Goal: Task Accomplishment & Management: Use online tool/utility

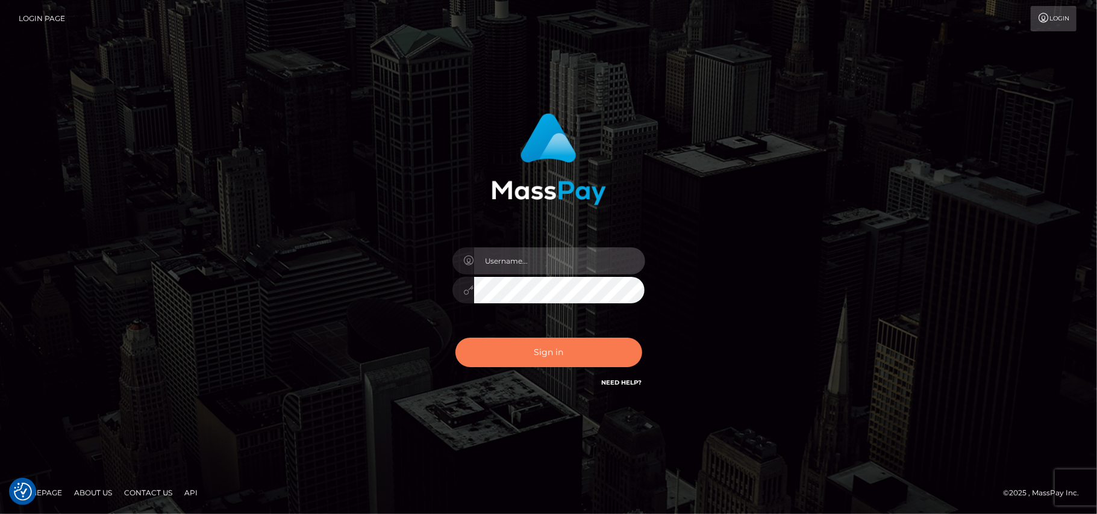
type input "Pk.es"
click at [564, 354] on button "Sign in" at bounding box center [548, 353] width 187 height 30
click at [542, 348] on button "Sign in" at bounding box center [548, 353] width 187 height 30
type input "Pk.es"
click at [555, 350] on button "Sign in" at bounding box center [548, 353] width 187 height 30
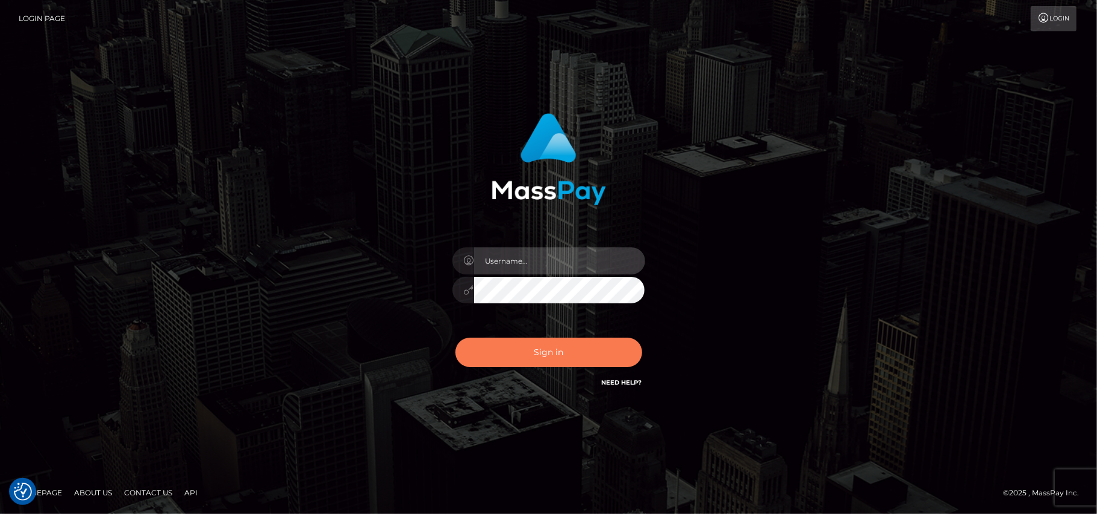
type input "Pk.es"
click at [543, 357] on button "Sign in" at bounding box center [548, 353] width 187 height 30
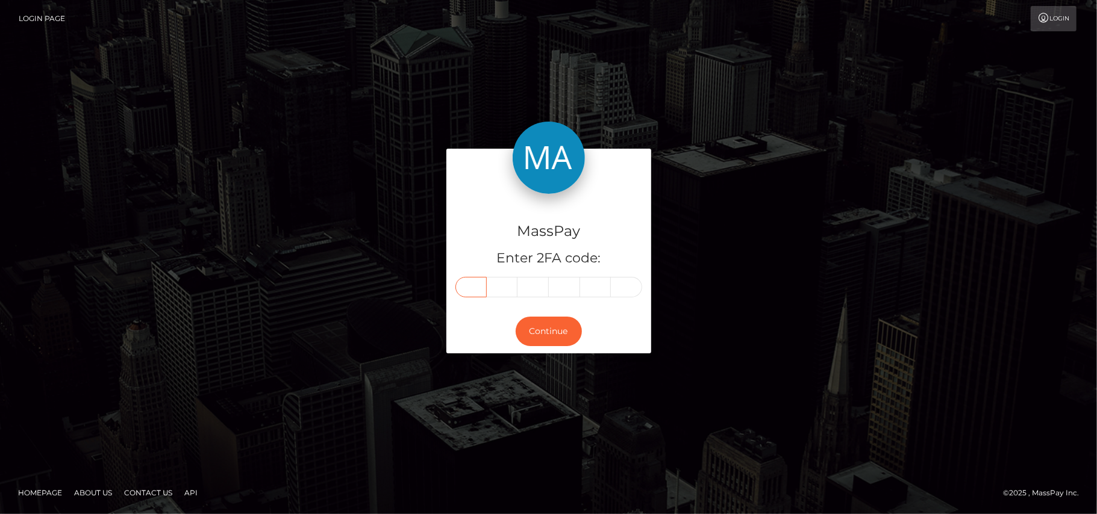
click at [470, 287] on input "text" at bounding box center [470, 287] width 31 height 20
type input "1"
type input "3"
type input "1"
type input "5"
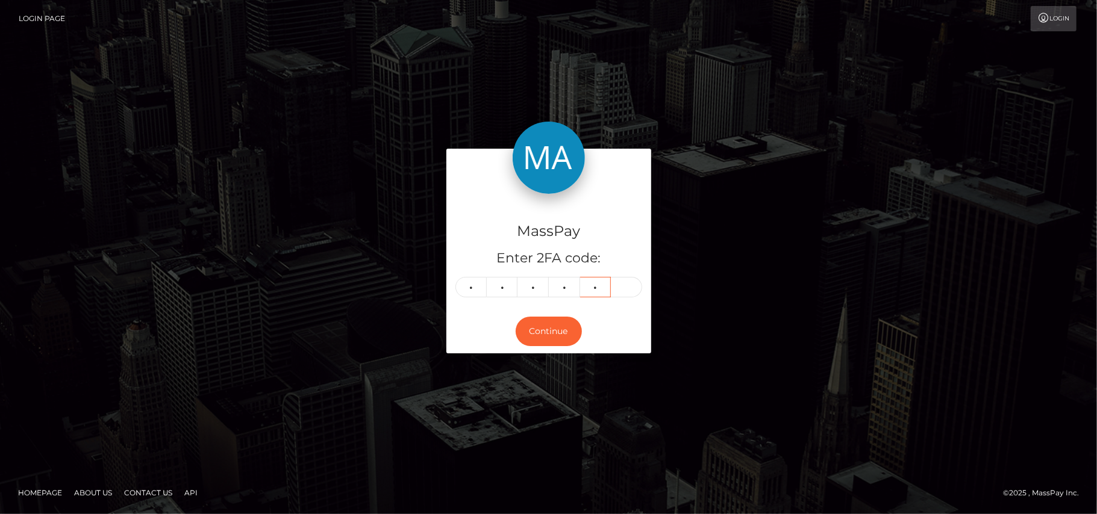
type input "4"
type input "3"
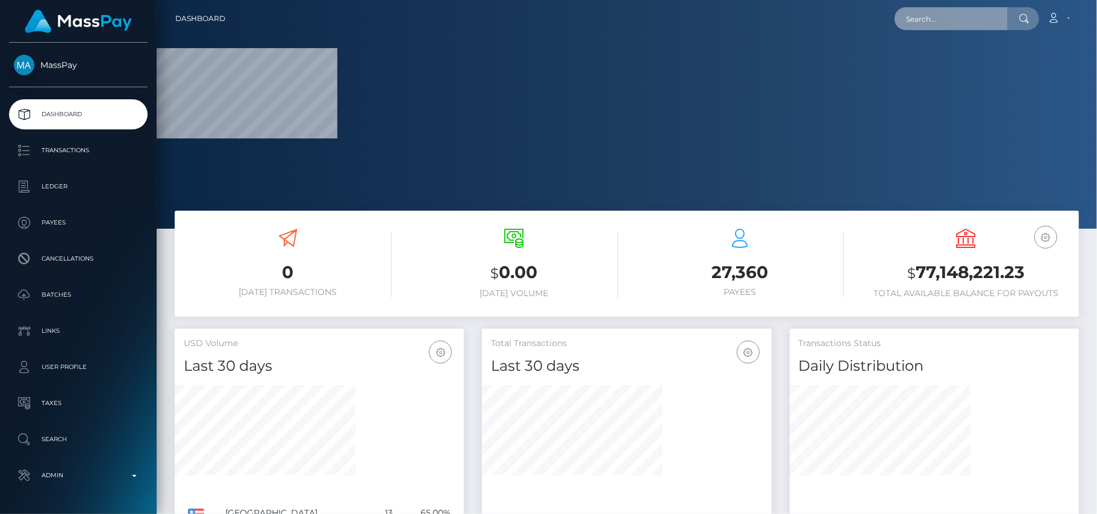
click at [920, 29] on input "text" at bounding box center [950, 18] width 113 height 23
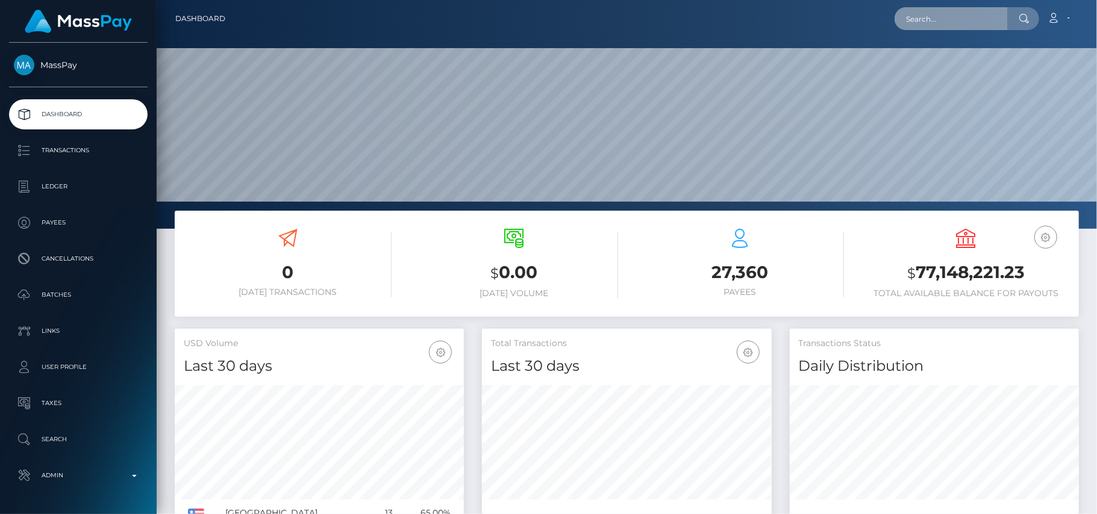
scroll to position [213, 290]
paste input "[EMAIL_ADDRESS][DOMAIN_NAME]"
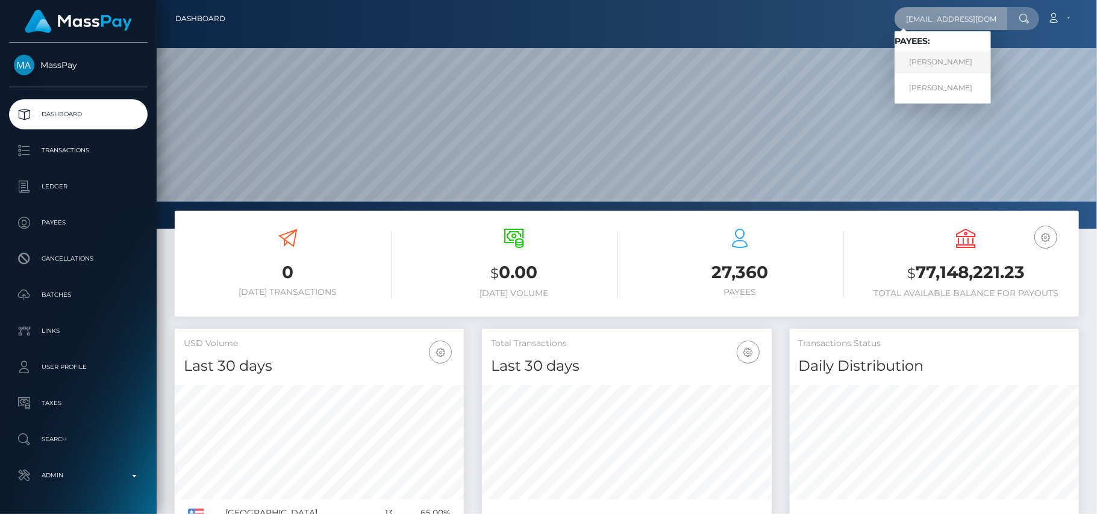
type input "[EMAIL_ADDRESS][DOMAIN_NAME]"
click at [930, 64] on link "Dean ONeil jones" at bounding box center [942, 62] width 96 height 22
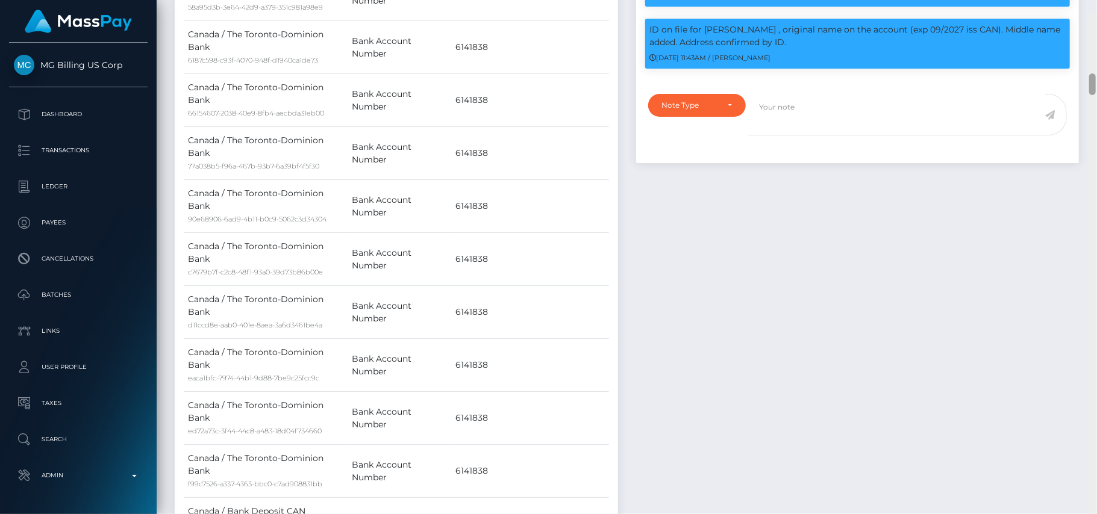
scroll to position [1325, 0]
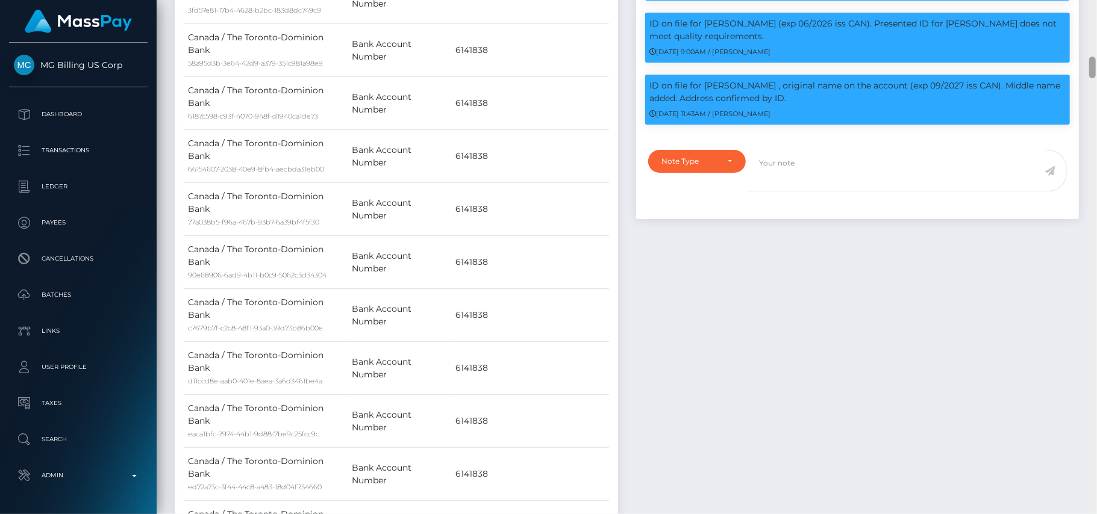
drag, startPoint x: 1095, startPoint y: 22, endPoint x: 1092, endPoint y: 169, distance: 147.0
click at [1092, 64] on div at bounding box center [1092, 68] width 7 height 22
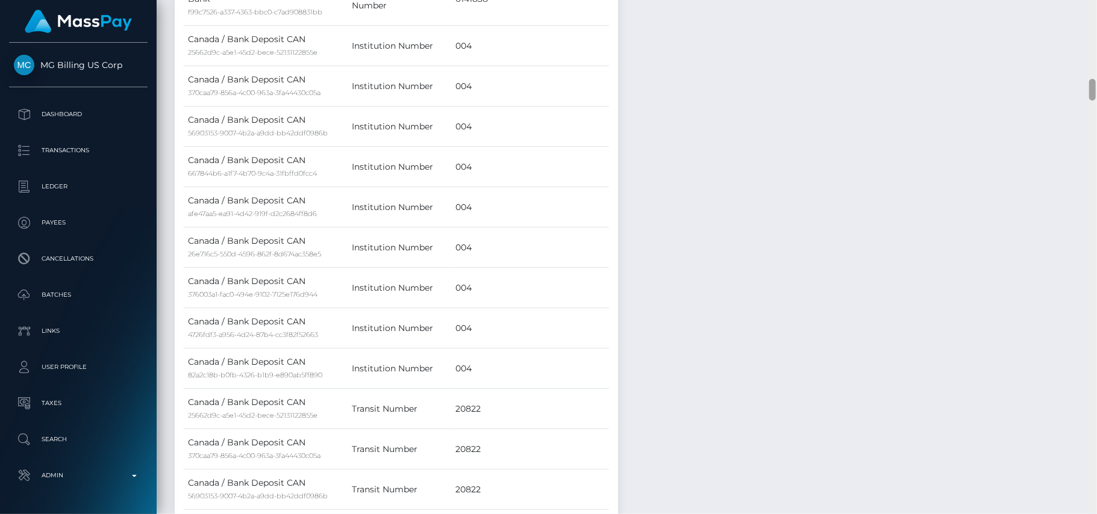
click at [1096, 361] on div at bounding box center [1092, 257] width 9 height 515
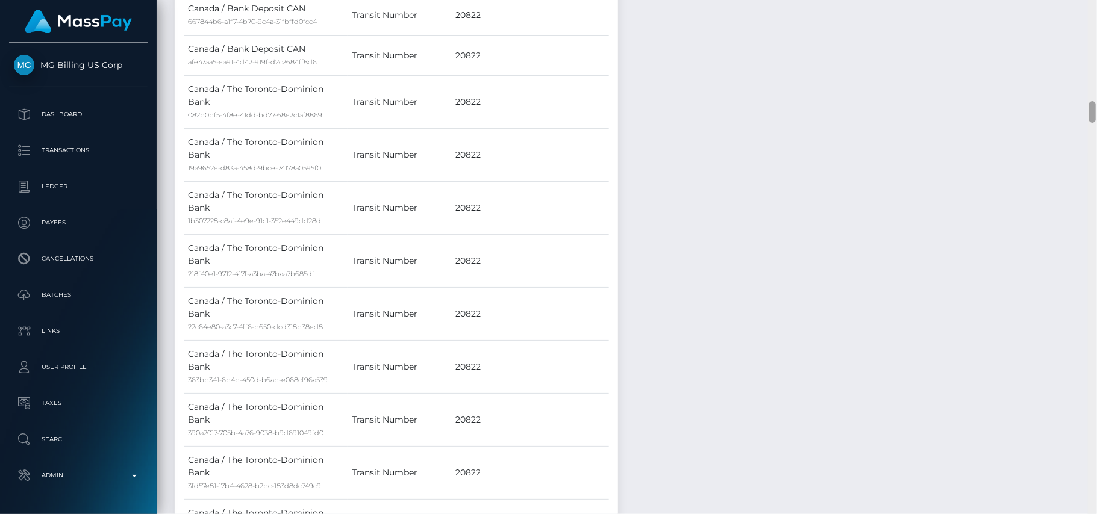
click at [1096, 361] on div at bounding box center [1092, 257] width 9 height 515
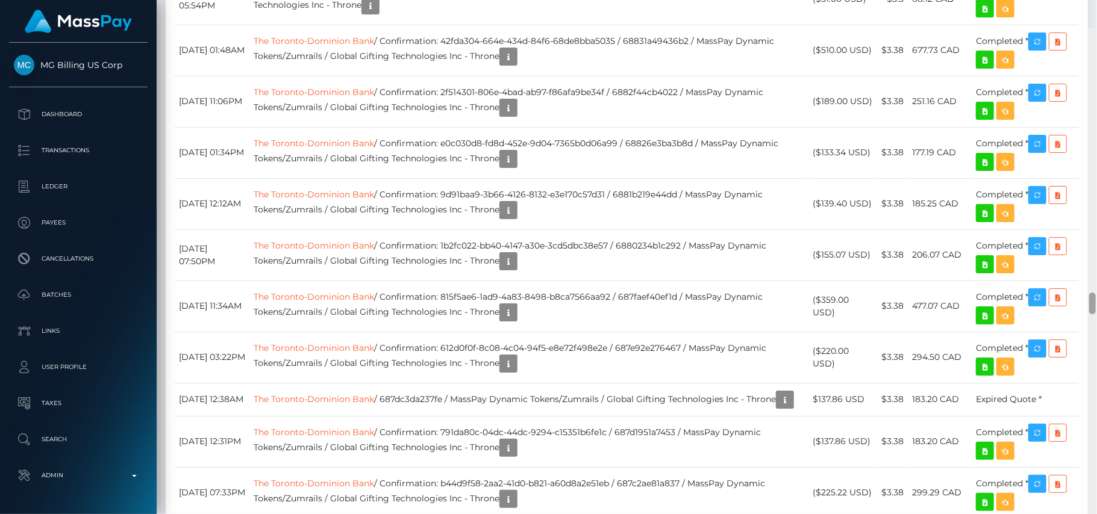
scroll to position [6206, 0]
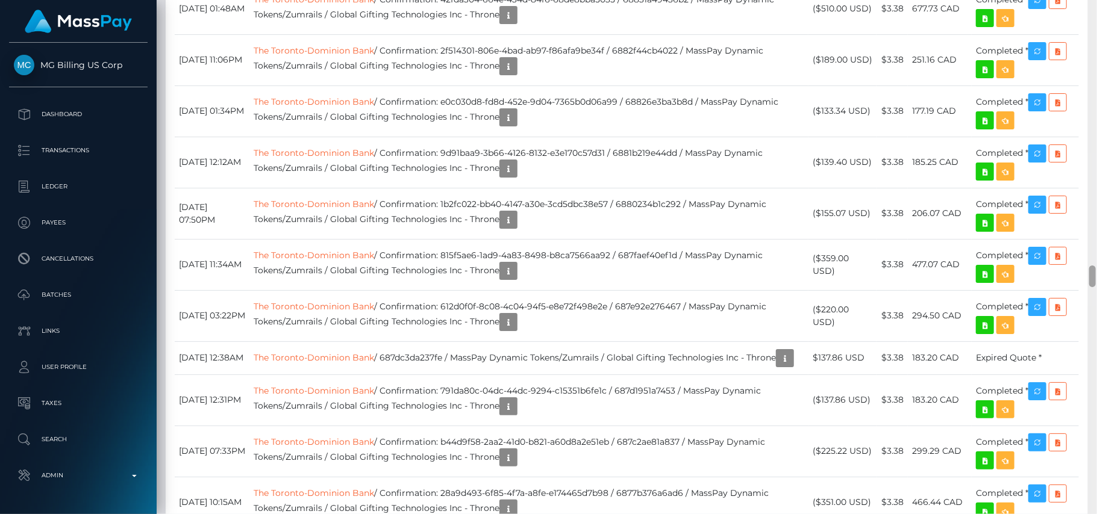
drag, startPoint x: 1090, startPoint y: 108, endPoint x: 1091, endPoint y: 273, distance: 164.4
click at [1091, 273] on div at bounding box center [1092, 277] width 7 height 22
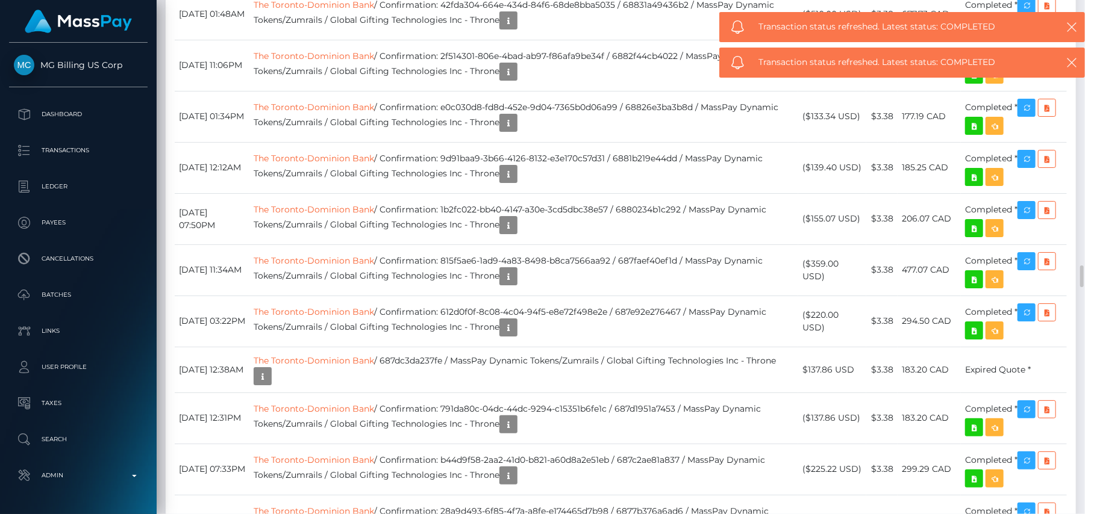
type input "3.26"
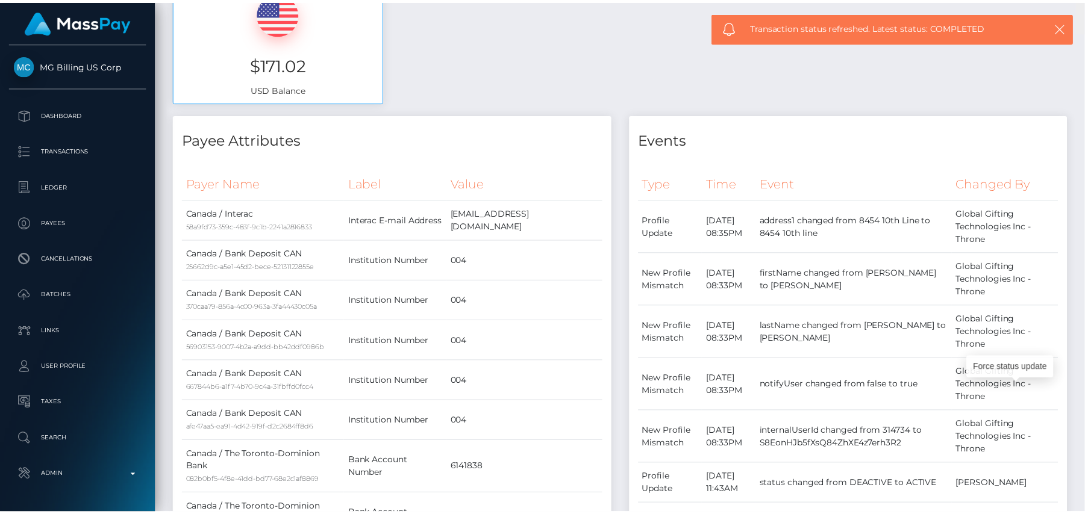
scroll to position [0, 0]
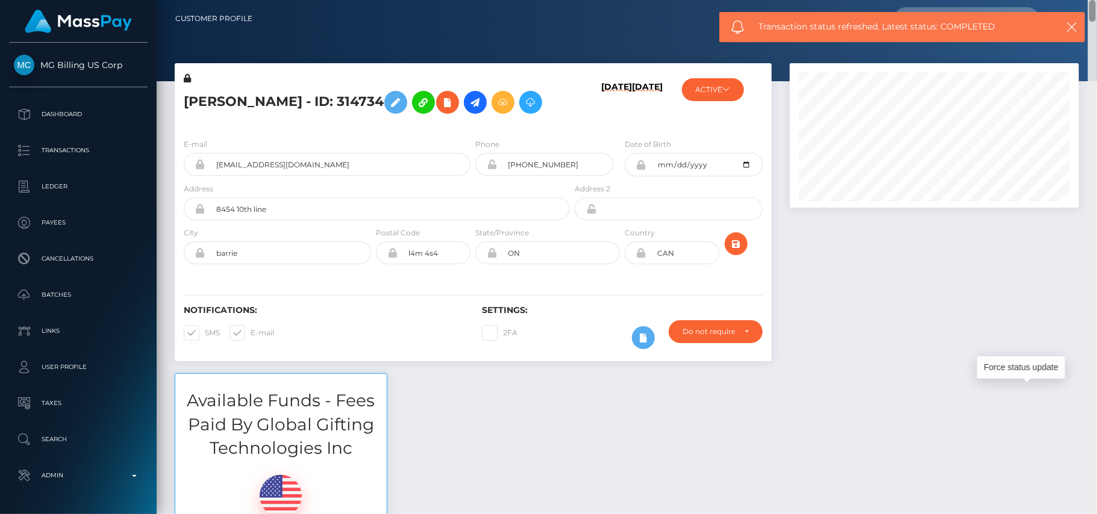
drag, startPoint x: 1094, startPoint y: 278, endPoint x: 1063, endPoint y: -40, distance: 319.4
click at [1063, 0] on html "MG Billing US Corp Dashboard Transactions Ledger Payees Batches" at bounding box center [548, 257] width 1097 height 514
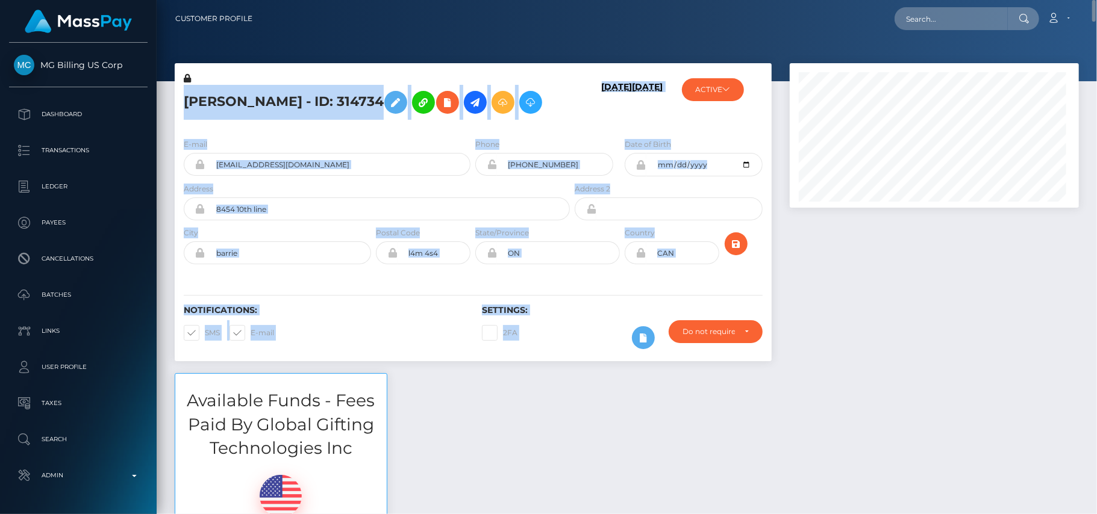
scroll to position [145, 290]
drag, startPoint x: 1080, startPoint y: 11, endPoint x: 1086, endPoint y: 96, distance: 85.7
click at [1086, 96] on div "Customer Profile Loading... Loading..." at bounding box center [627, 257] width 940 height 514
click at [921, 276] on div at bounding box center [933, 218] width 307 height 310
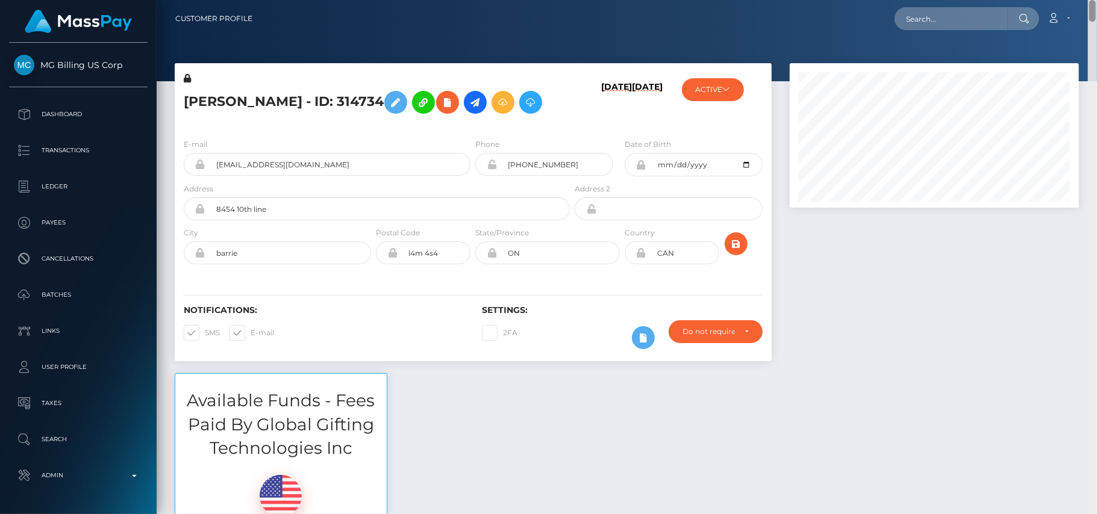
drag, startPoint x: 1094, startPoint y: 8, endPoint x: 1091, endPoint y: 83, distance: 74.7
click at [1091, 83] on div "Customer Profile Loading... Loading..." at bounding box center [627, 257] width 940 height 514
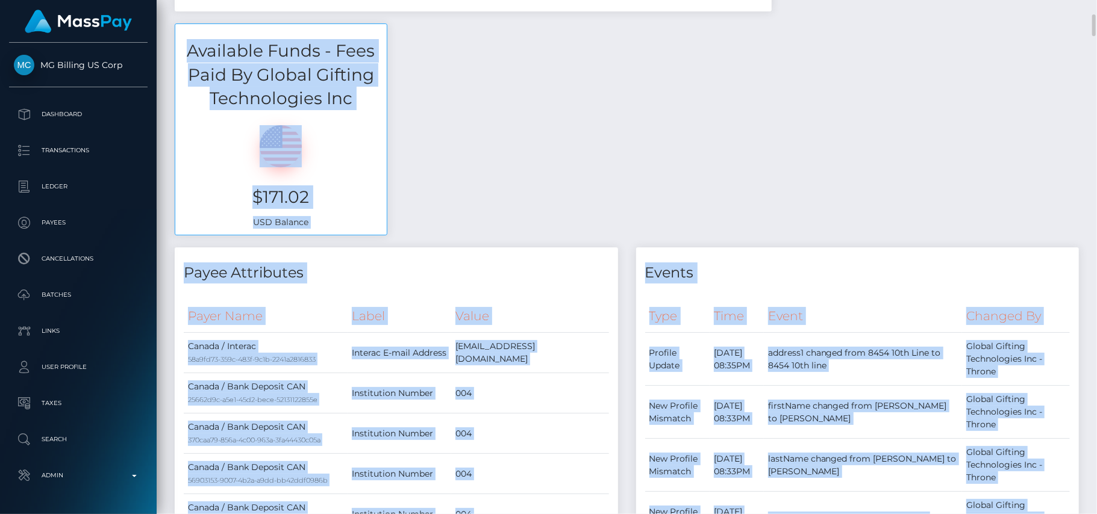
scroll to position [369, 0]
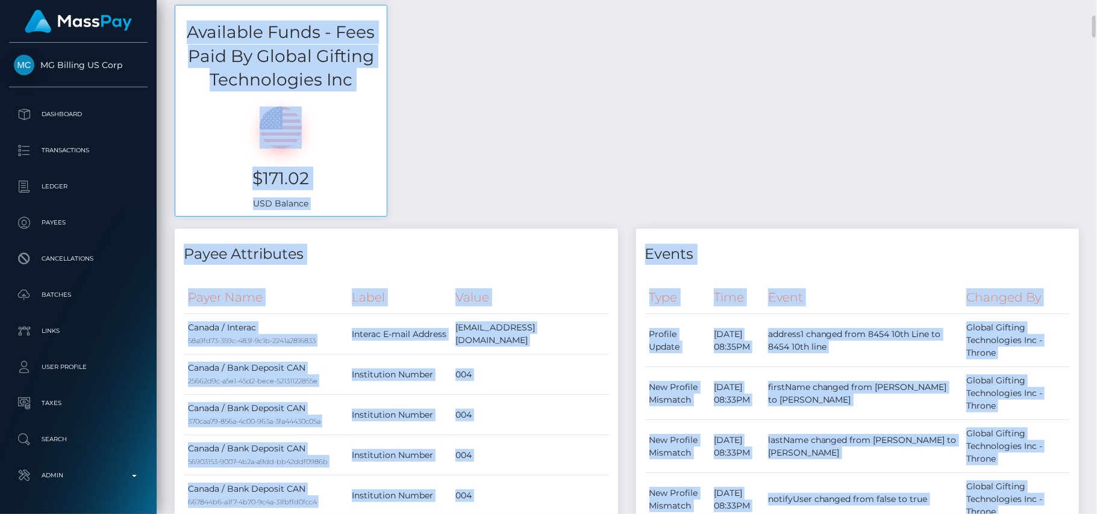
click at [543, 247] on h4 "Payee Attributes" at bounding box center [396, 254] width 425 height 21
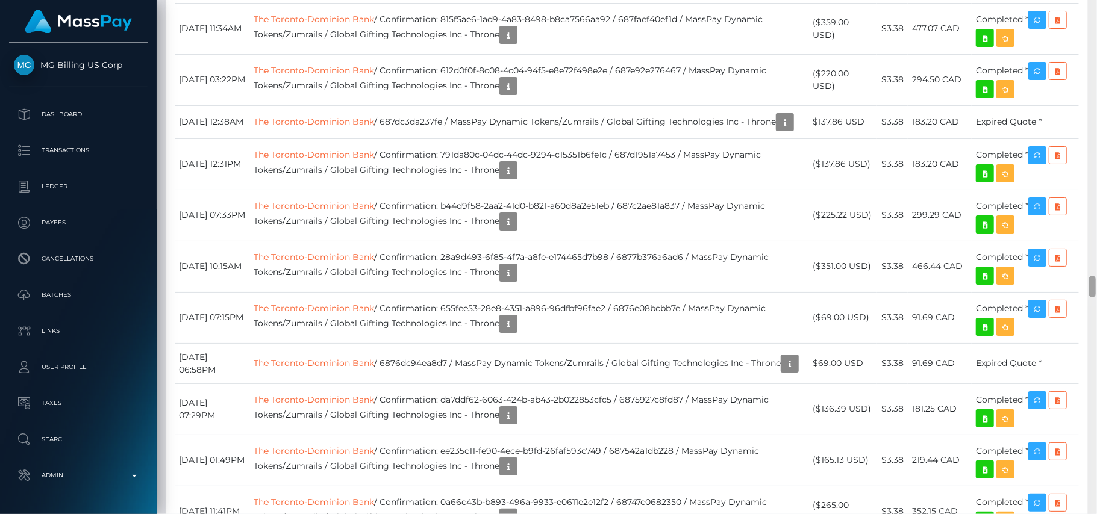
scroll to position [6456, 0]
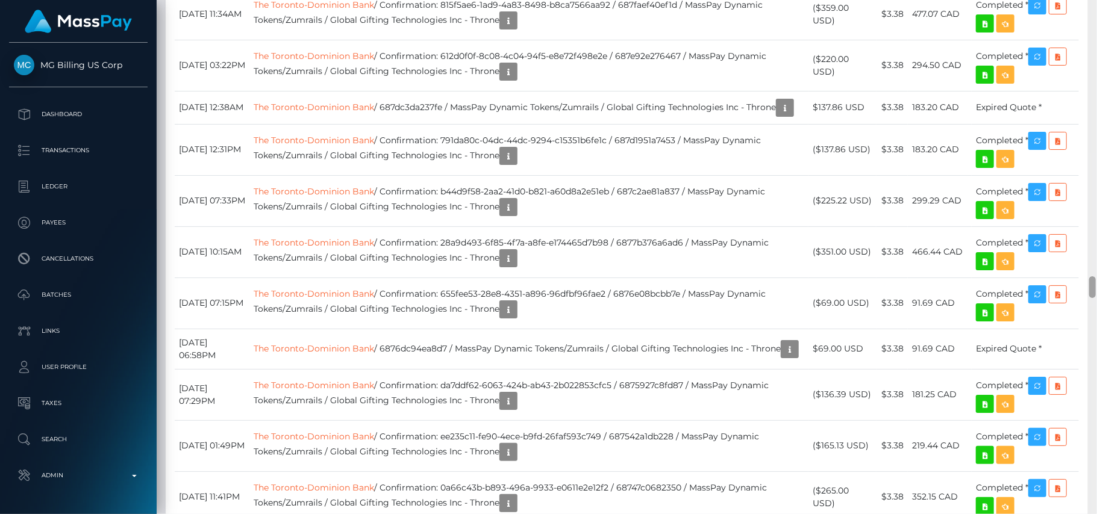
drag, startPoint x: 1090, startPoint y: 26, endPoint x: 1096, endPoint y: 287, distance: 260.8
click at [1096, 287] on div at bounding box center [1092, 257] width 9 height 515
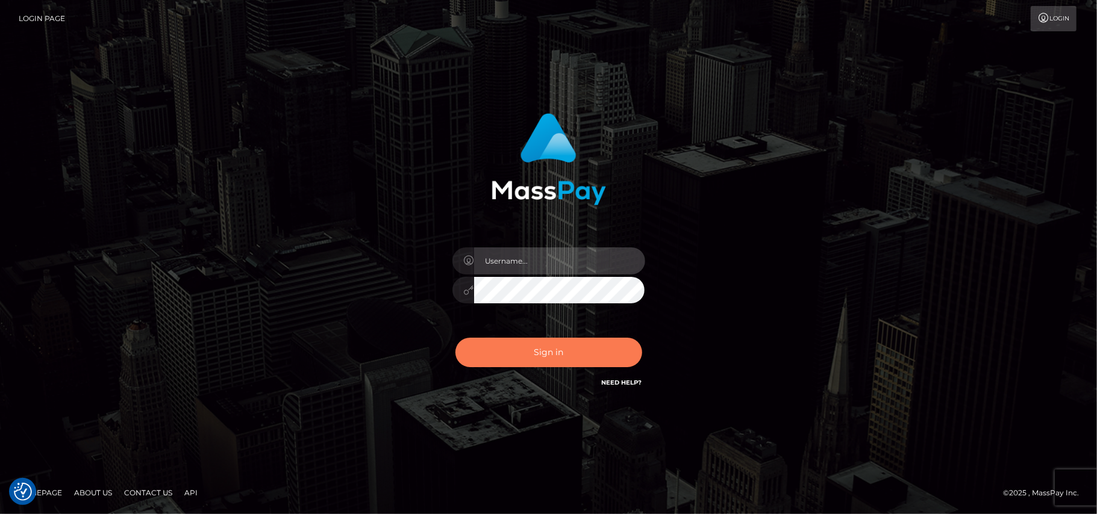
type input "[DOMAIN_NAME]"
click at [596, 354] on button "Sign in" at bounding box center [548, 353] width 187 height 30
type input "[DOMAIN_NAME]"
click at [515, 367] on button "Sign in" at bounding box center [548, 353] width 187 height 30
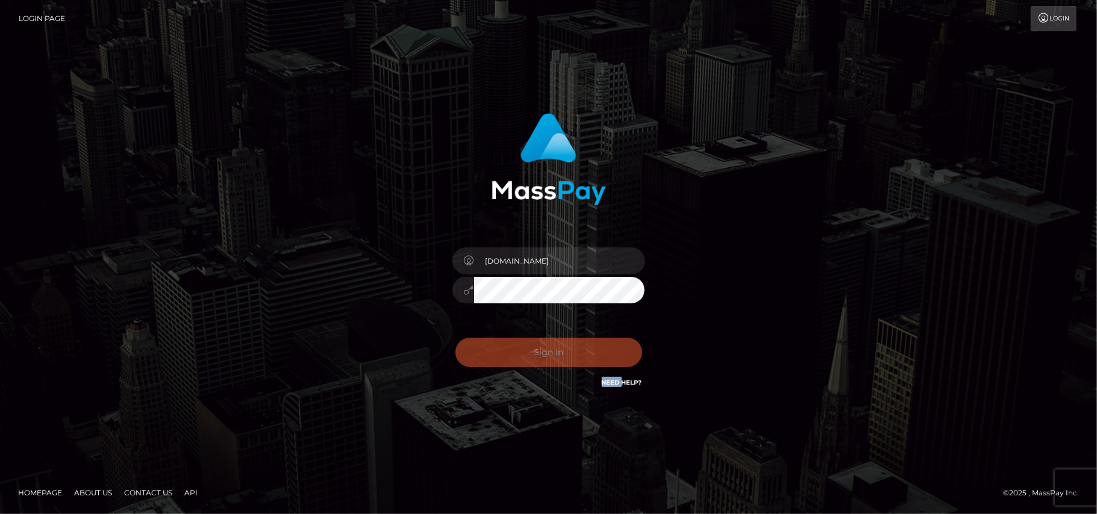
click at [515, 367] on div "Sign in Need Help?" at bounding box center [548, 358] width 211 height 54
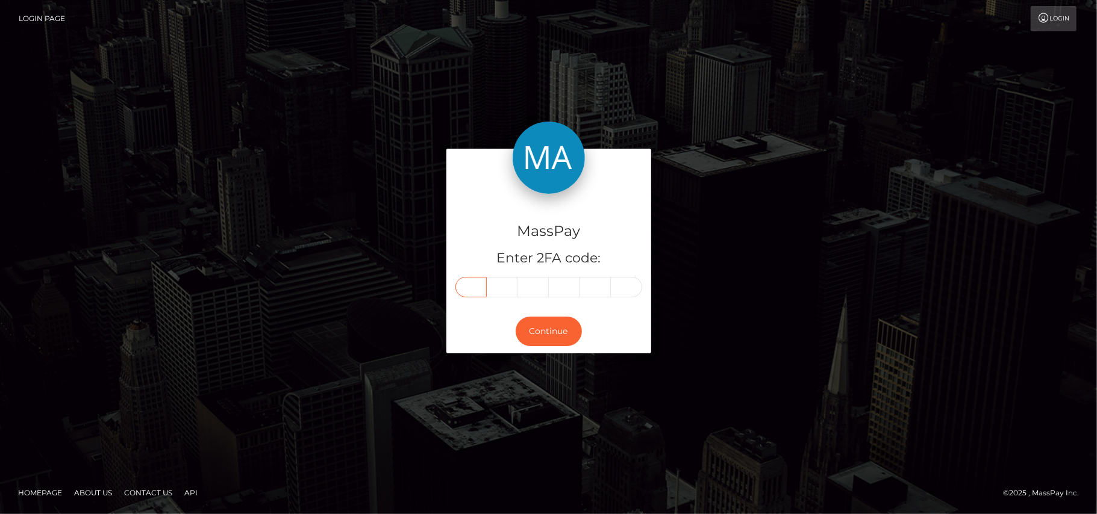
click at [473, 282] on input "text" at bounding box center [470, 287] width 31 height 20
type input "2"
type input "9"
type input "5"
type input "0"
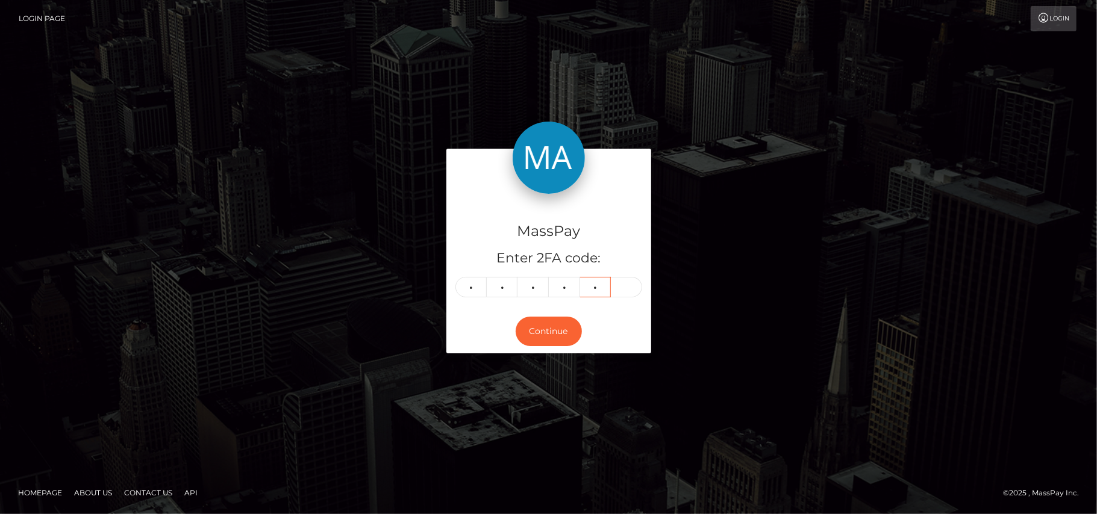
type input "2"
type input "5"
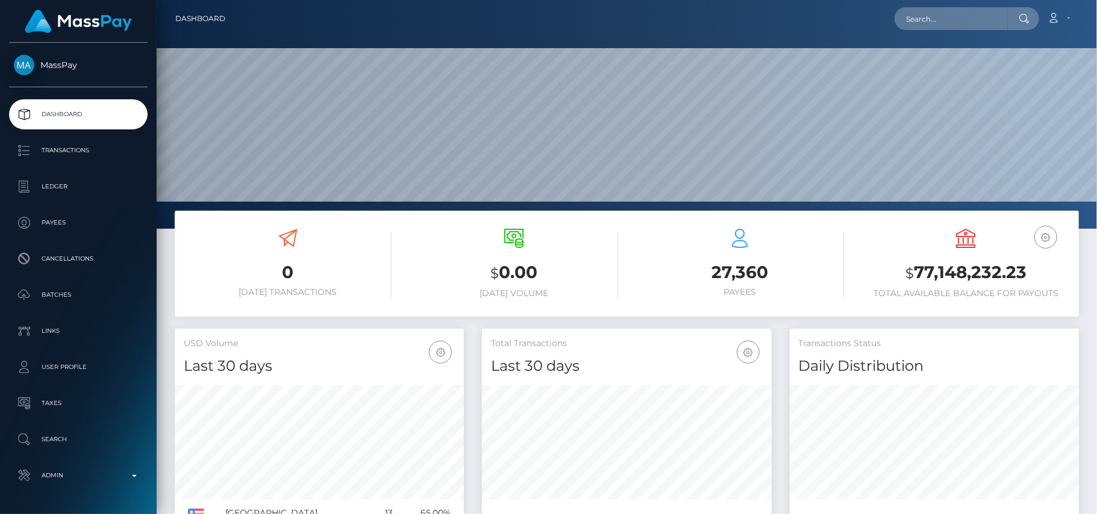
scroll to position [213, 290]
click at [921, 22] on input "text" at bounding box center [950, 18] width 113 height 23
paste input "[EMAIL_ADDRESS][DOMAIN_NAME]"
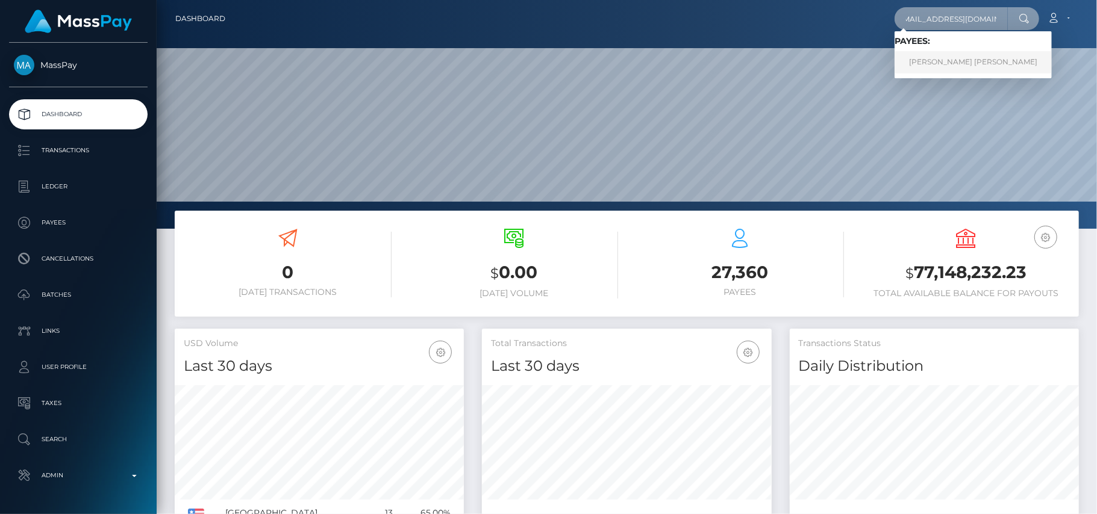
type input "[EMAIL_ADDRESS][DOMAIN_NAME]"
click at [926, 69] on link "Morgan Jane Samuels" at bounding box center [972, 62] width 157 height 22
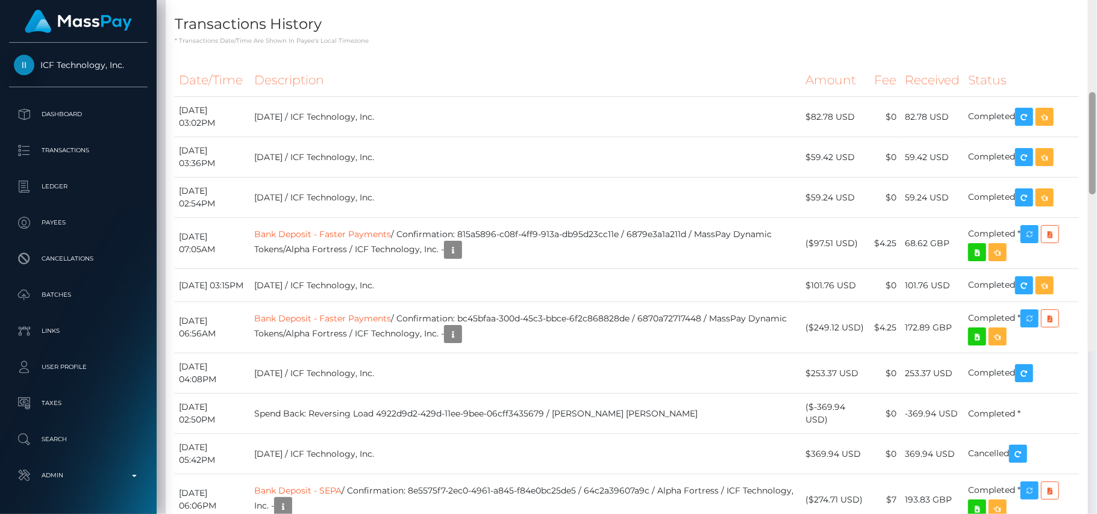
scroll to position [1574, 0]
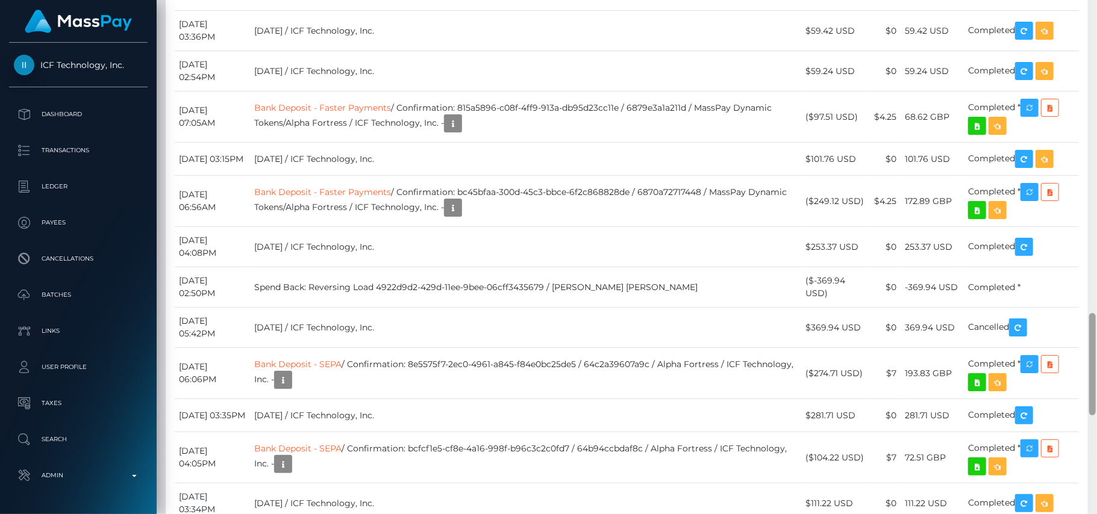
drag, startPoint x: 1091, startPoint y: 72, endPoint x: 1096, endPoint y: 357, distance: 284.3
click at [1096, 357] on div at bounding box center [1092, 257] width 9 height 515
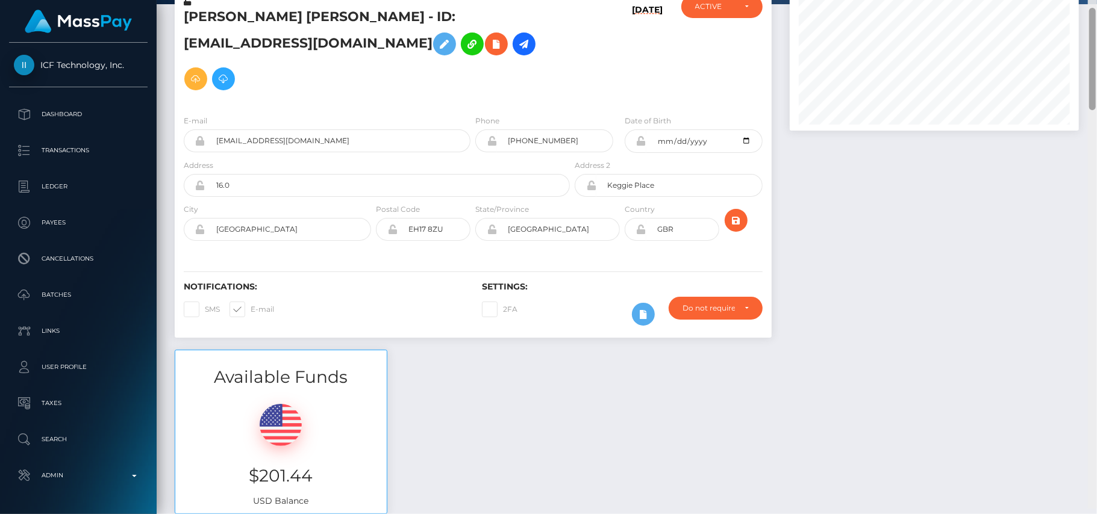
scroll to position [61, 0]
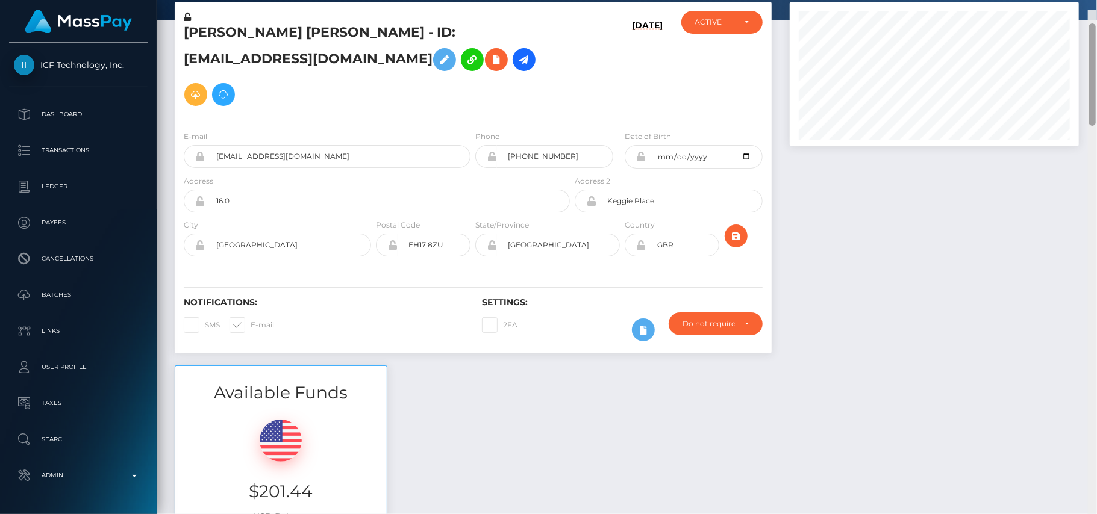
drag, startPoint x: 1091, startPoint y: 345, endPoint x: 1074, endPoint y: 44, distance: 301.6
click at [1074, 44] on div "Customer Profile Loading... Loading..." at bounding box center [627, 257] width 940 height 514
click at [517, 60] on icon at bounding box center [524, 59] width 14 height 15
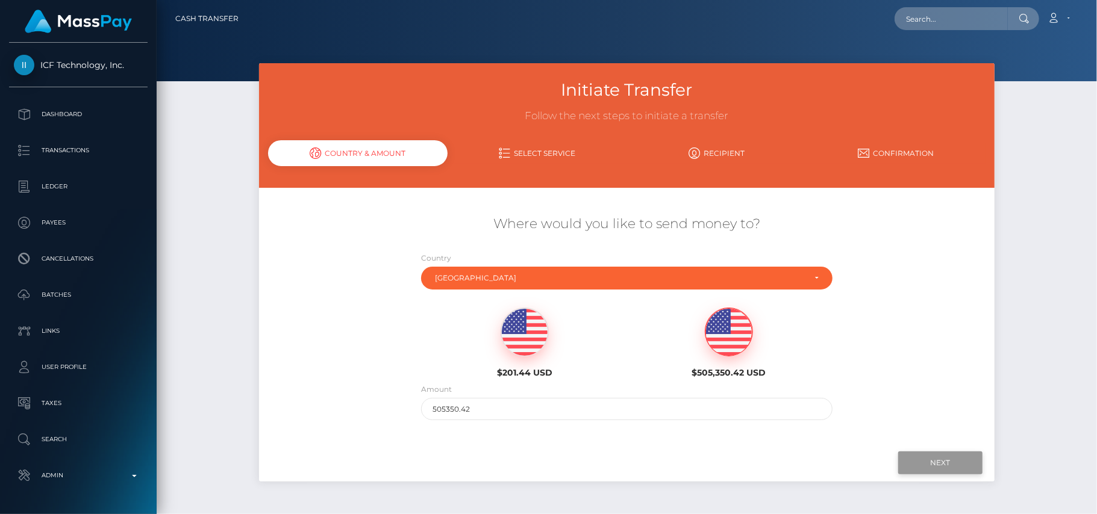
click at [921, 463] on input "Next" at bounding box center [940, 463] width 84 height 23
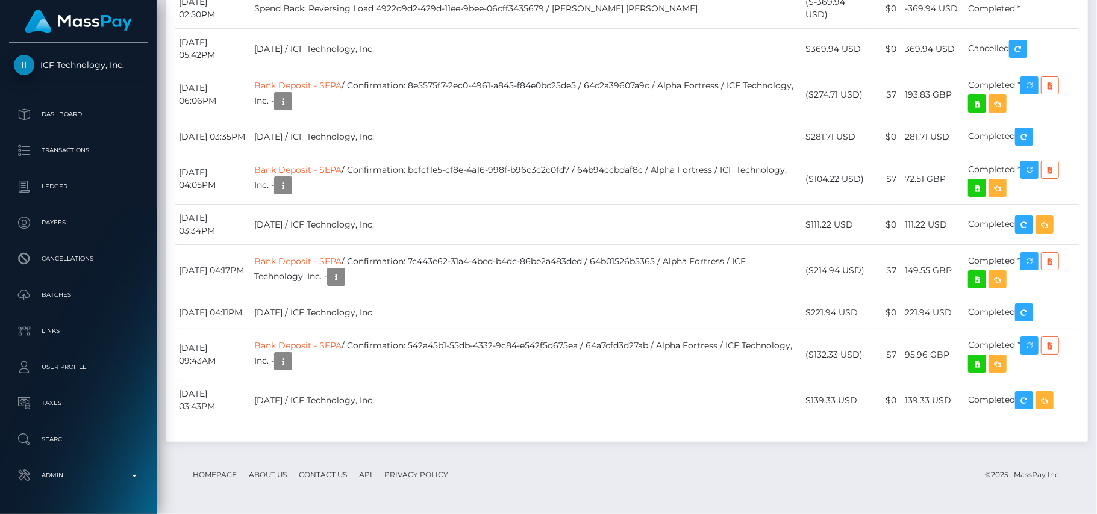
scroll to position [966, 0]
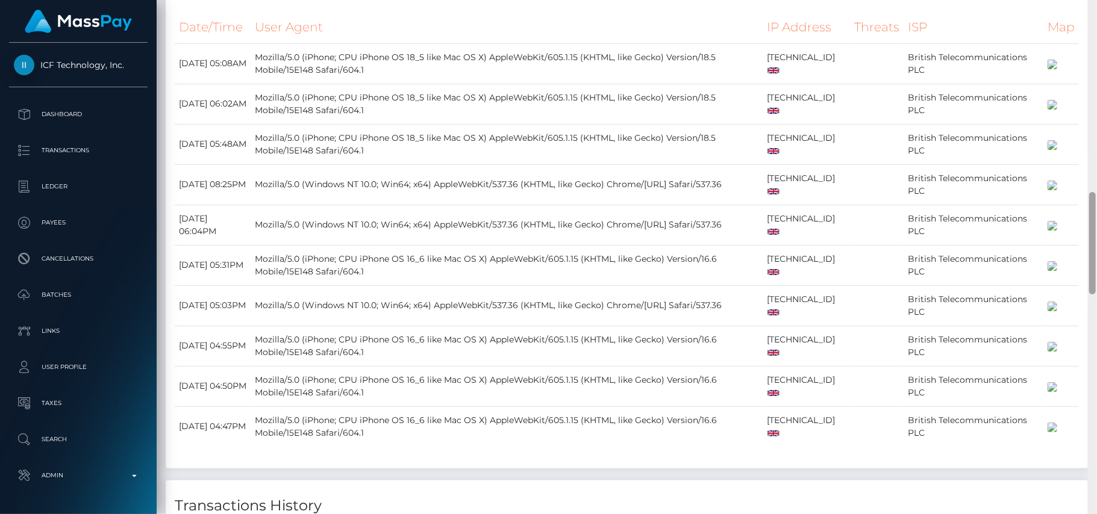
drag, startPoint x: 1094, startPoint y: 94, endPoint x: 1089, endPoint y: 235, distance: 141.0
click at [1089, 235] on div at bounding box center [1092, 243] width 7 height 102
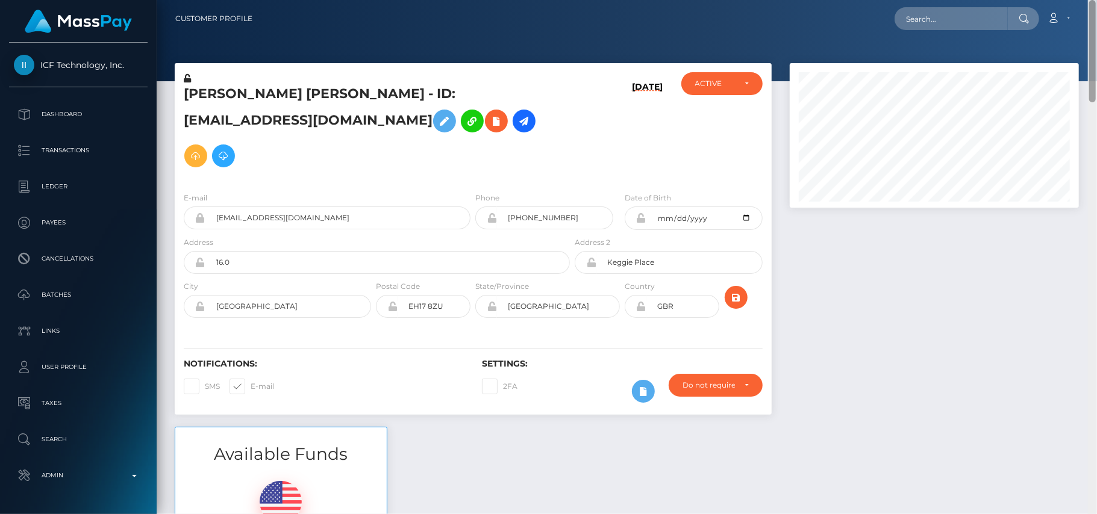
drag, startPoint x: 1090, startPoint y: 255, endPoint x: 1027, endPoint y: -48, distance: 309.9
click at [1027, 0] on html "ICF Technology, Inc. Dashboard Transactions Ledger Payees Batches" at bounding box center [548, 257] width 1097 height 514
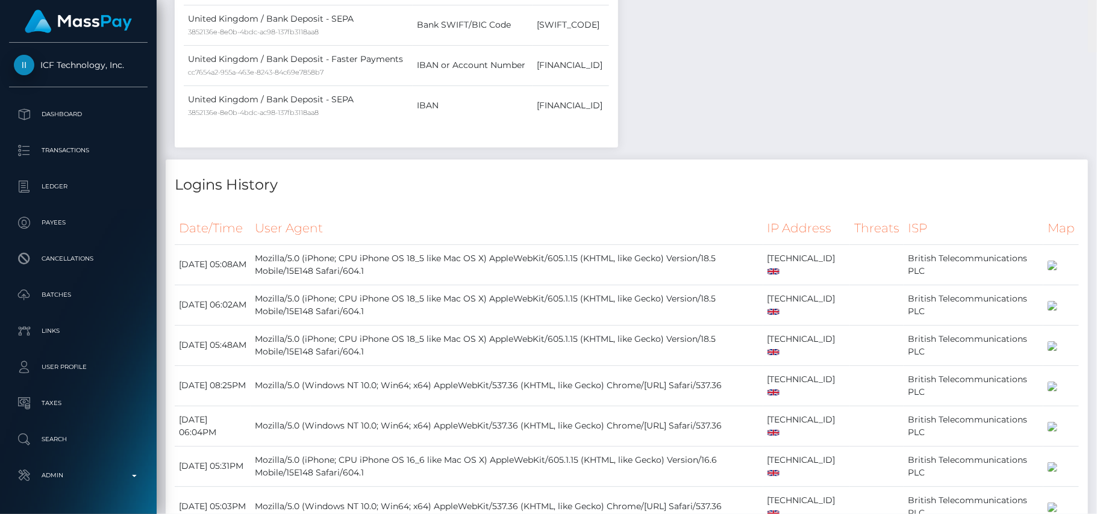
scroll to position [148, 0]
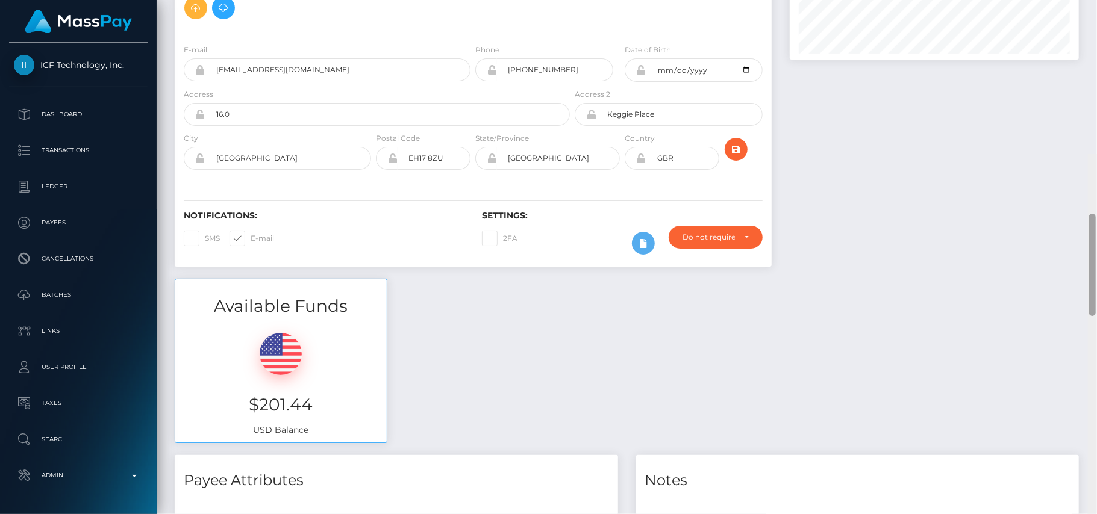
drag, startPoint x: 1092, startPoint y: 78, endPoint x: 1077, endPoint y: 63, distance: 21.3
click at [1077, 63] on div "Customer Profile Loading... Loading..." at bounding box center [627, 257] width 940 height 514
